Goal: Book appointment/travel/reservation

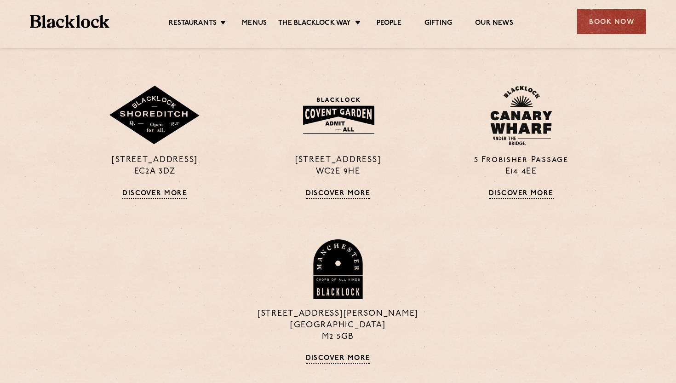
scroll to position [817, 0]
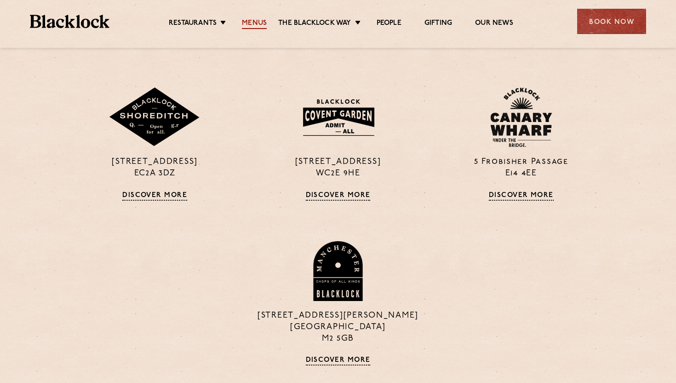
click at [248, 27] on link "Menus" at bounding box center [254, 24] width 25 height 10
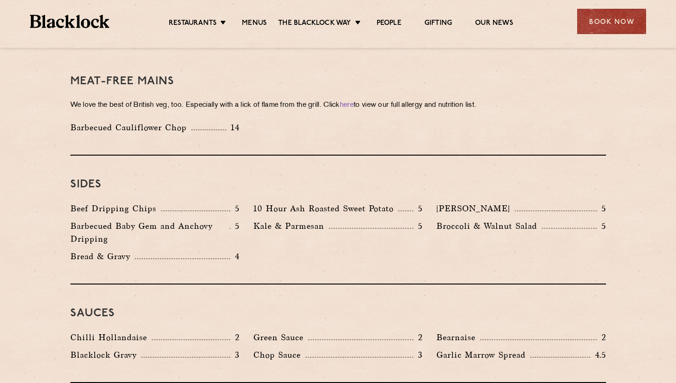
scroll to position [1157, 0]
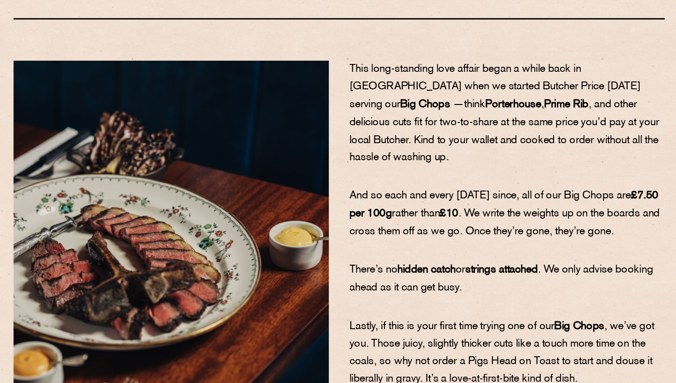
scroll to position [12, 0]
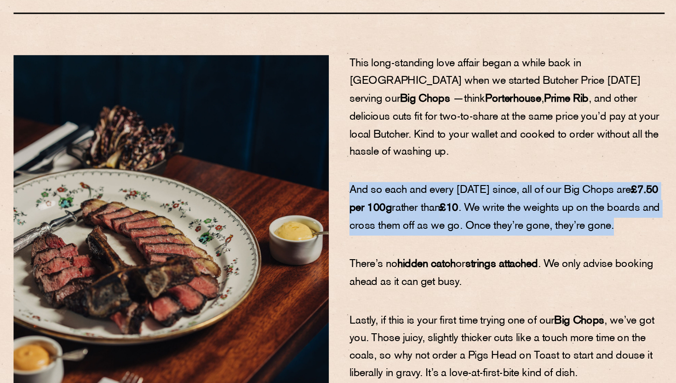
drag, startPoint x: 346, startPoint y: 238, endPoint x: 397, endPoint y: 274, distance: 62.4
click at [397, 274] on p "And so each and every Monday since, all of our Big Chops are £7.50 per 100g rat…" at bounding box center [451, 266] width 212 height 36
drag, startPoint x: 397, startPoint y: 274, endPoint x: 340, endPoint y: 244, distance: 64.2
click at [340, 244] on div "This long-standing love affair began a while back in London when we started But…" at bounding box center [450, 286] width 225 height 246
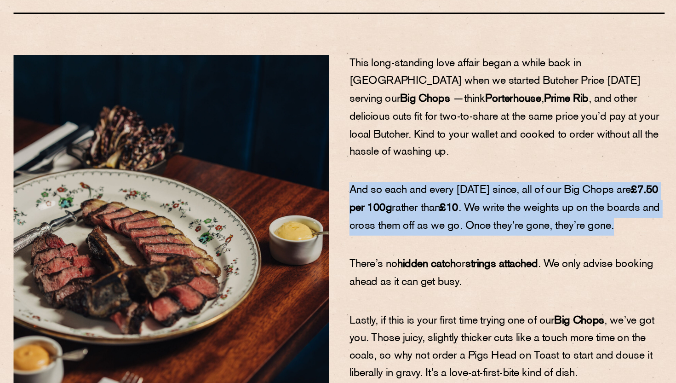
click at [340, 244] on div "This long-standing love affair began a while back in London when we started But…" at bounding box center [450, 286] width 225 height 246
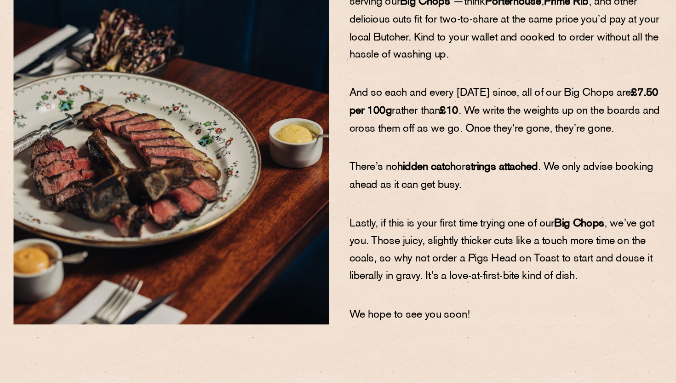
scroll to position [84, 0]
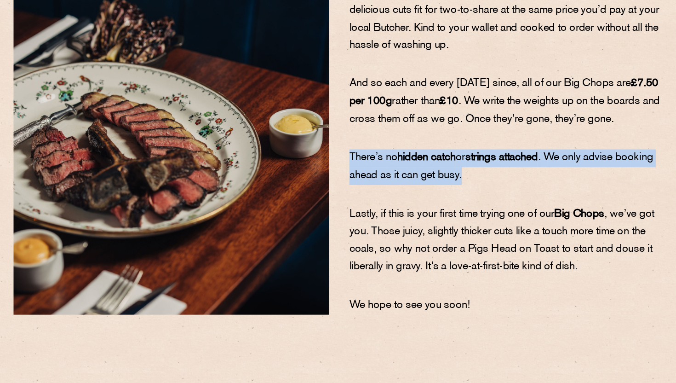
drag, startPoint x: 372, startPoint y: 235, endPoint x: 458, endPoint y: 260, distance: 89.2
click at [458, 260] on div "This long-standing love affair began a while back in London when we started But…" at bounding box center [450, 214] width 225 height 246
click at [455, 258] on div "This long-standing love affair began a while back in London when we started But…" at bounding box center [450, 214] width 225 height 246
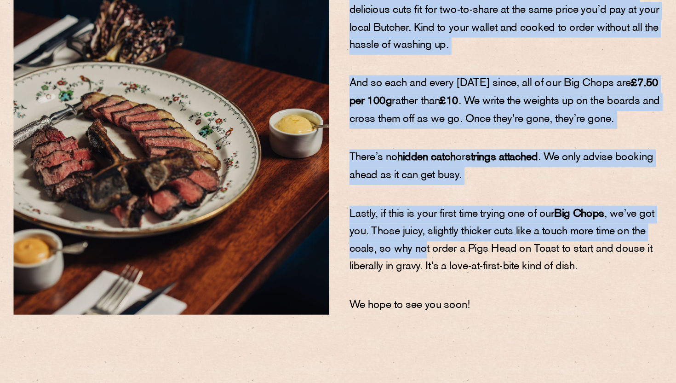
drag, startPoint x: 315, startPoint y: 280, endPoint x: 409, endPoint y: 296, distance: 95.8
click at [409, 296] on div "This long-standing love affair began a while back in London when we started But…" at bounding box center [338, 214] width 451 height 246
click at [407, 296] on span ", we’ve got you. Those juicy, slightly thicker cuts like a touch more time on t…" at bounding box center [447, 287] width 205 height 43
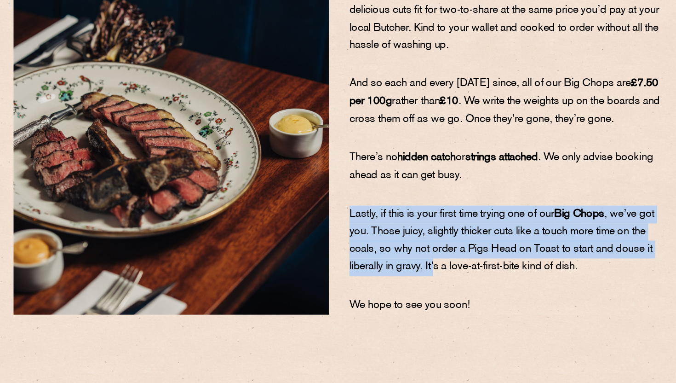
drag, startPoint x: 430, startPoint y: 310, endPoint x: 346, endPoint y: 270, distance: 93.2
click at [346, 270] on p "​​​​​​​Lastly, if this is your first time trying one of our Big Chops , we’ve g…" at bounding box center [451, 288] width 212 height 48
click at [353, 274] on p "​​​​​​​Lastly, if this is your first time trying one of our Big Chops , we’ve g…" at bounding box center [451, 288] width 212 height 48
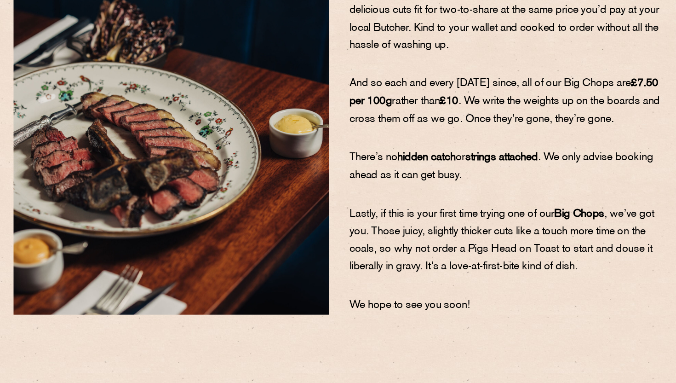
scroll to position [0, 0]
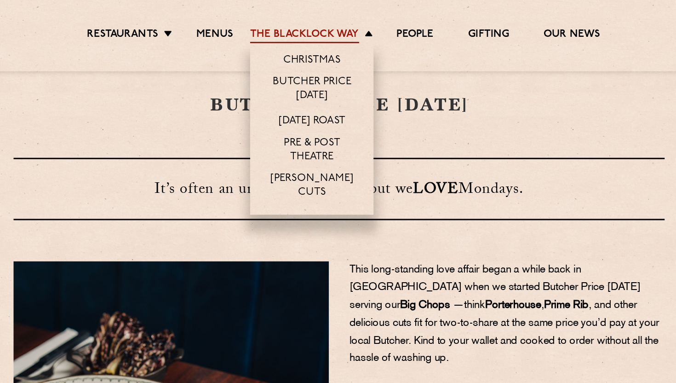
click at [286, 25] on link "The Blacklock Way" at bounding box center [314, 24] width 73 height 10
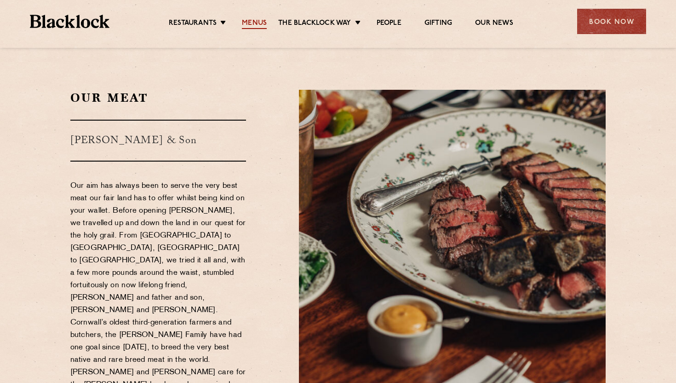
click at [257, 23] on link "Menus" at bounding box center [254, 24] width 25 height 10
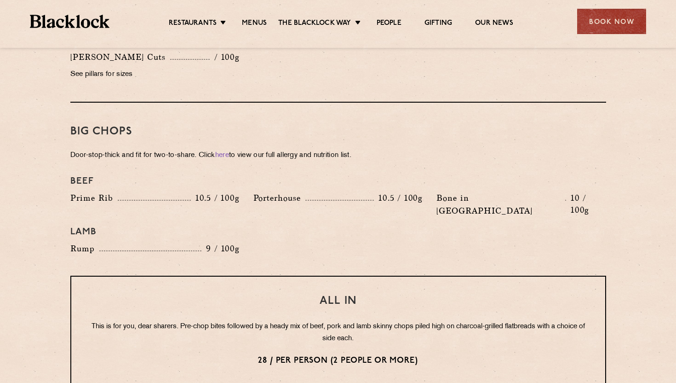
scroll to position [966, 0]
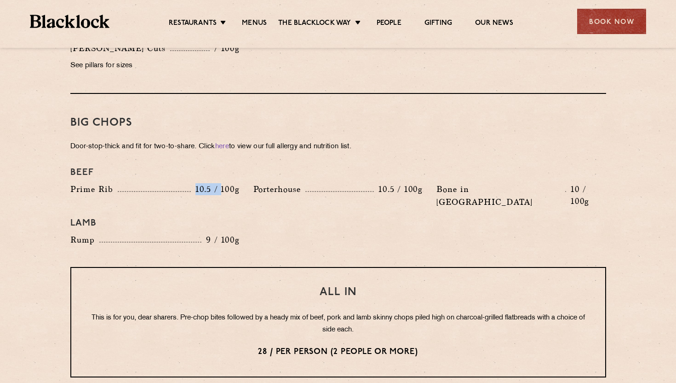
drag, startPoint x: 196, startPoint y: 179, endPoint x: 223, endPoint y: 180, distance: 27.6
click at [223, 183] on p "10.5 / 100g" at bounding box center [215, 189] width 49 height 12
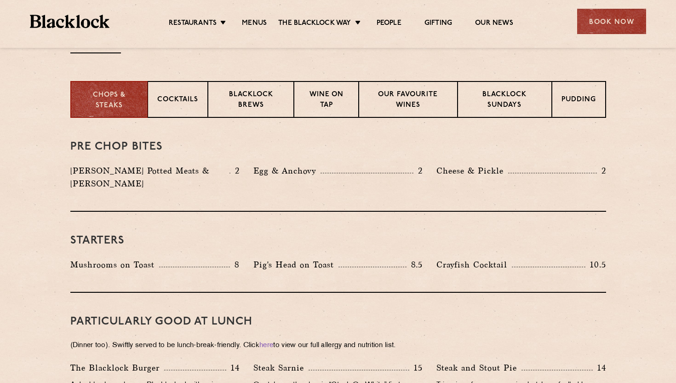
scroll to position [344, 0]
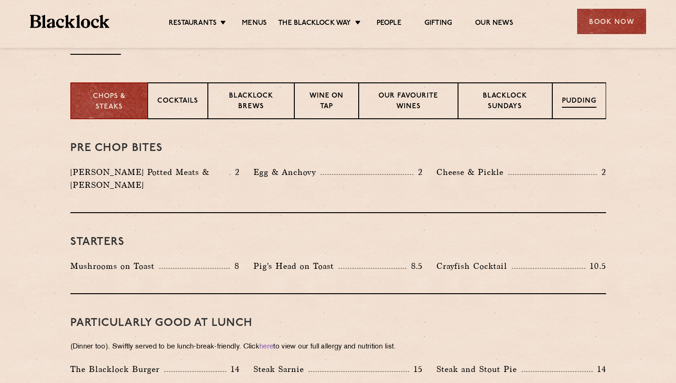
click at [577, 96] on p "Pudding" at bounding box center [579, 102] width 35 height 12
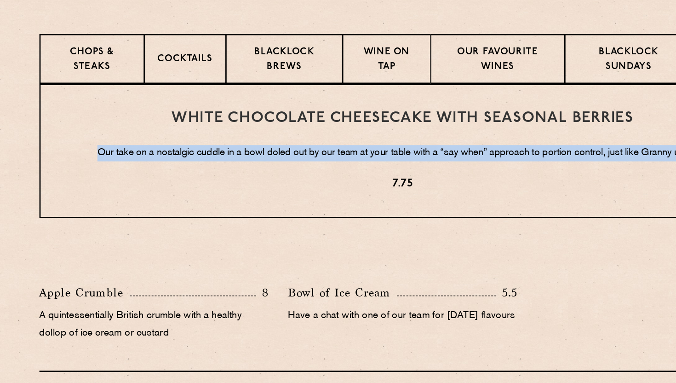
drag, startPoint x: 93, startPoint y: 168, endPoint x: 204, endPoint y: 187, distance: 112.9
click at [204, 187] on div "White Chocolate Cheesecake with Seasonal Berries Our take on a nostalgic cuddle…" at bounding box center [338, 168] width 536 height 99
click at [204, 187] on p "7.75" at bounding box center [338, 193] width 497 height 12
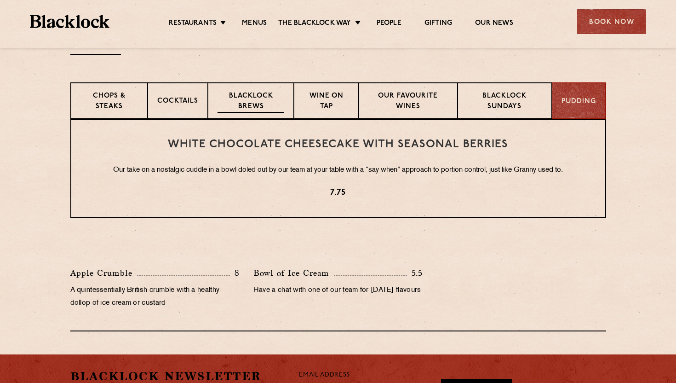
click at [268, 86] on div "Blacklock Brews" at bounding box center [251, 100] width 87 height 37
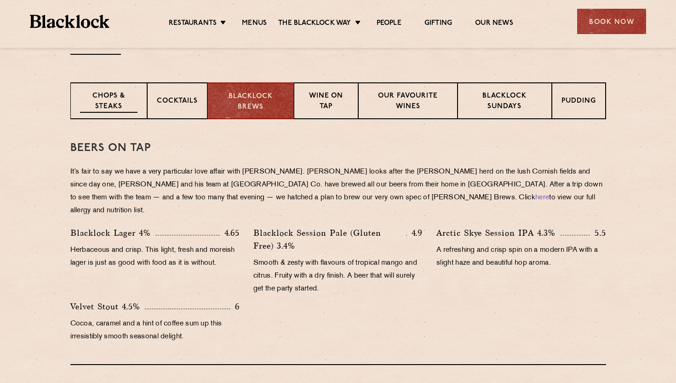
click at [107, 99] on p "Chops & Steaks" at bounding box center [109, 102] width 58 height 22
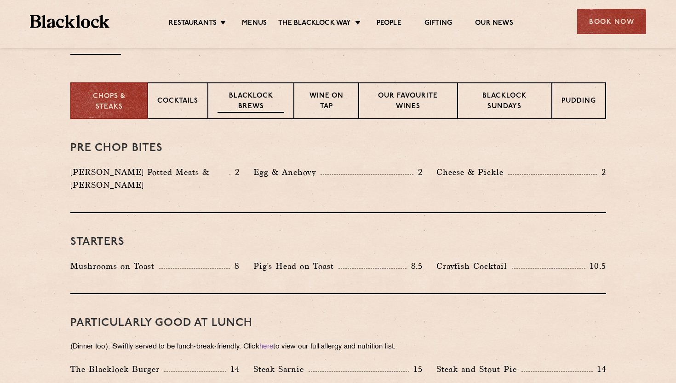
click at [283, 104] on p "Blacklock Brews" at bounding box center [251, 102] width 67 height 22
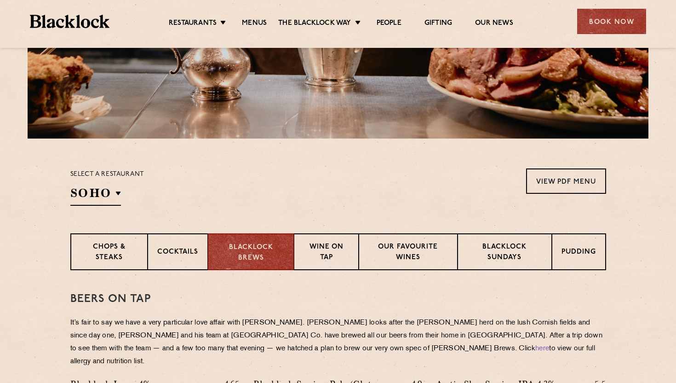
scroll to position [192, 0]
click at [96, 257] on p "Chops & Steaks" at bounding box center [109, 253] width 58 height 22
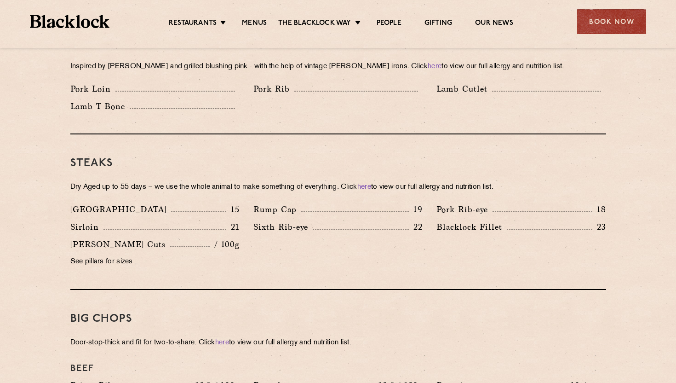
scroll to position [371, 0]
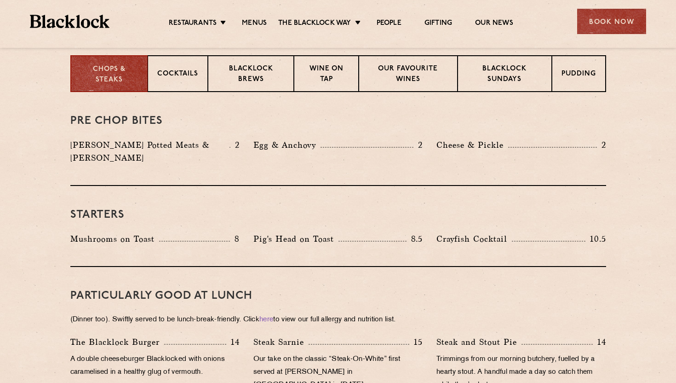
click at [633, 45] on div at bounding box center [338, 44] width 644 height 7
click at [614, 19] on div "Book Now" at bounding box center [611, 21] width 69 height 25
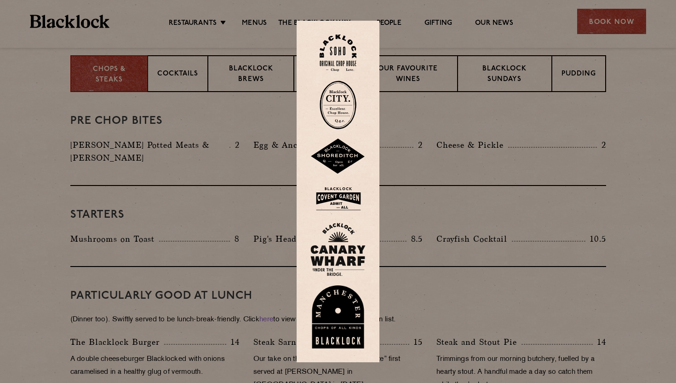
click at [217, 105] on div at bounding box center [338, 191] width 676 height 383
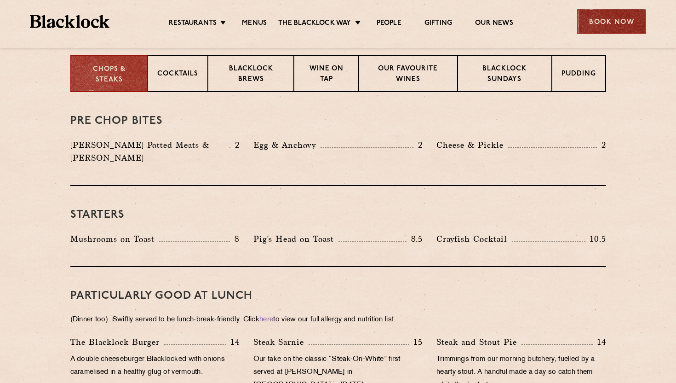
click at [580, 27] on div "Book Now" at bounding box center [611, 21] width 69 height 25
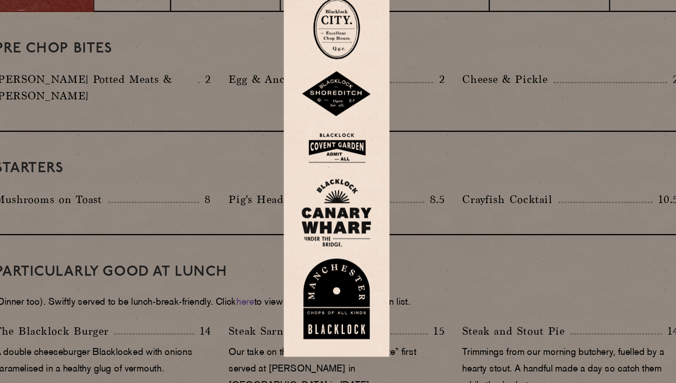
click at [334, 250] on img at bounding box center [338, 249] width 55 height 53
